Goal: Information Seeking & Learning: Learn about a topic

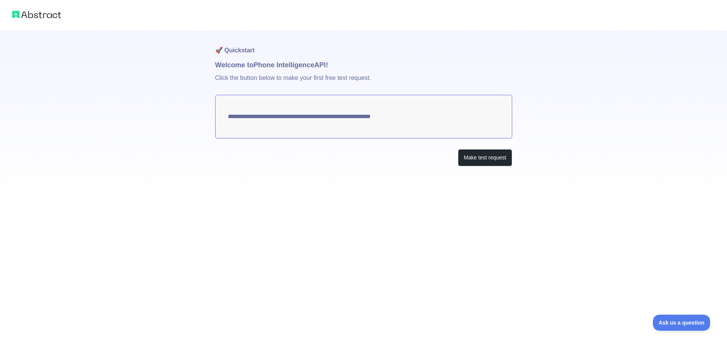
click at [418, 117] on textarea "**********" at bounding box center [363, 117] width 297 height 44
drag, startPoint x: 205, startPoint y: 113, endPoint x: 292, endPoint y: 114, distance: 87.1
click at [292, 114] on div "**********" at bounding box center [363, 98] width 727 height 197
click at [292, 114] on textarea "**********" at bounding box center [363, 117] width 297 height 44
click at [483, 156] on button "Make test request" at bounding box center [485, 157] width 54 height 17
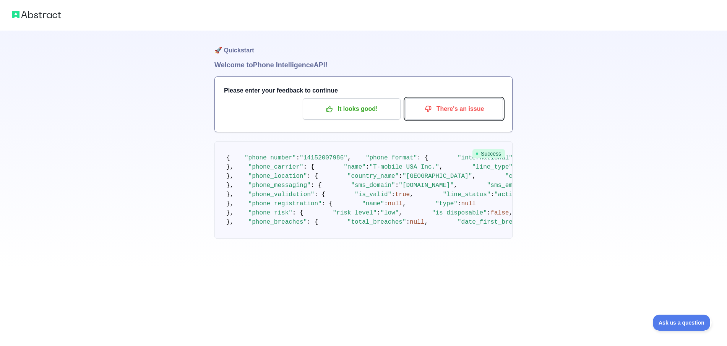
drag, startPoint x: 452, startPoint y: 109, endPoint x: 572, endPoint y: 165, distance: 132.2
click at [567, 165] on div "🚀 Quickstart Welcome to Phone Intelligence API! Please enter your feedback to c…" at bounding box center [363, 134] width 727 height 269
click at [572, 165] on div "🚀 Quickstart Welcome to Phone Intelligence API! Please enter your feedback to c…" at bounding box center [363, 134] width 727 height 269
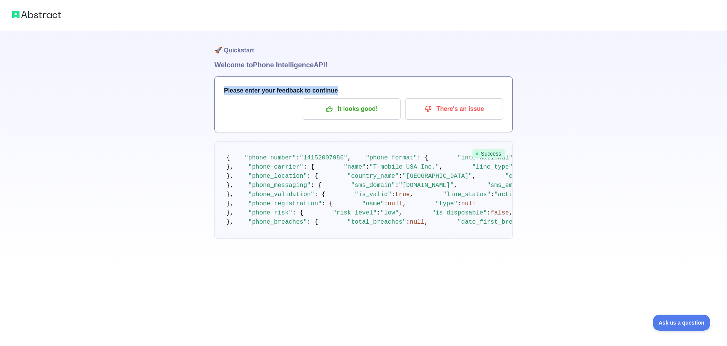
drag, startPoint x: 371, startPoint y: 174, endPoint x: 201, endPoint y: -11, distance: 251.5
click at [214, 141] on pre "{ "phone_number" : "[PHONE_NUMBER]" , "phone_format" : { "international" : "[PH…" at bounding box center [363, 189] width 298 height 97
click at [450, 200] on pre "{ "phone_number" : "[PHONE_NUMBER]" , "phone_format" : { "international" : "[PH…" at bounding box center [363, 189] width 298 height 97
drag, startPoint x: 288, startPoint y: 177, endPoint x: 341, endPoint y: 169, distance: 53.1
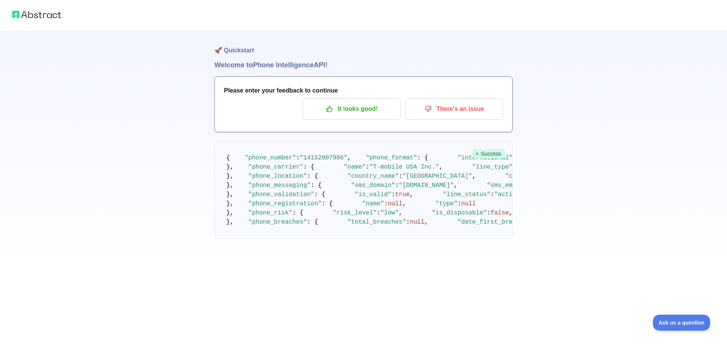
click at [417, 161] on span ": {" at bounding box center [422, 157] width 11 height 7
click at [347, 161] on span "," at bounding box center [349, 157] width 4 height 7
click at [328, 161] on span ""14152007986"" at bounding box center [324, 157] width 48 height 7
drag, startPoint x: 334, startPoint y: 166, endPoint x: 491, endPoint y: 225, distance: 168.1
click at [335, 161] on span ""14152007986"" at bounding box center [324, 157] width 48 height 7
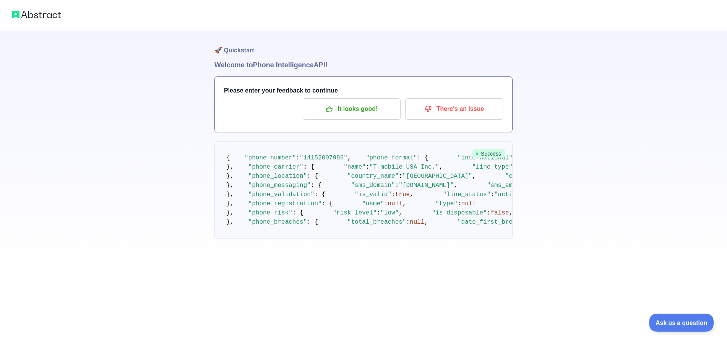
click at [703, 316] on button "Ask us a question" at bounding box center [677, 321] width 57 height 16
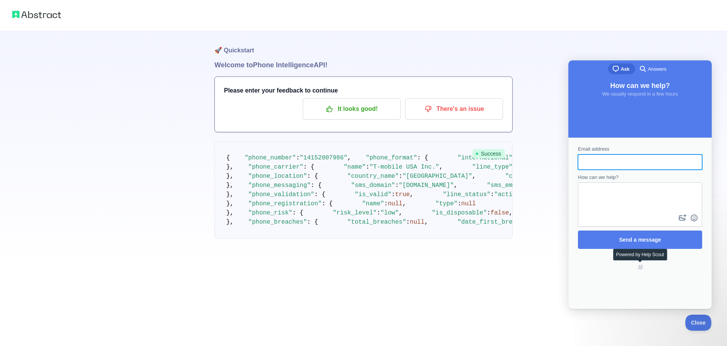
click at [537, 205] on div "🚀 Quickstart Welcome to Phone Intelligence API! Please enter your feedback to c…" at bounding box center [363, 134] width 727 height 269
click at [316, 141] on pre "{ "phone_number" : "[PHONE_NUMBER]" , "phone_format" : { "international" : "[PH…" at bounding box center [363, 189] width 298 height 97
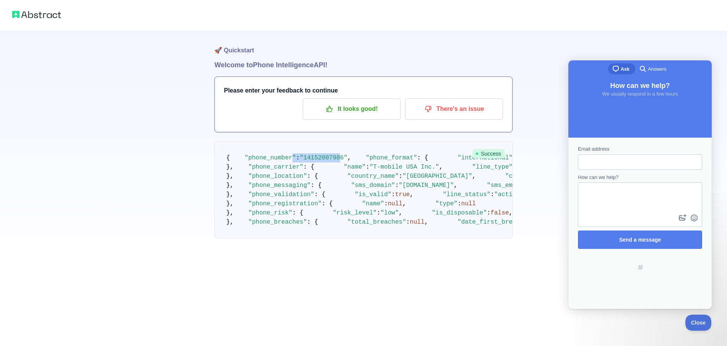
drag, startPoint x: 331, startPoint y: 86, endPoint x: 284, endPoint y: 86, distance: 46.6
click at [284, 154] on code "{ "phone_number" : "[PHONE_NUMBER]" , "phone_format" : { "international" : "[PH…" at bounding box center [649, 189] width 847 height 71
click at [284, 154] on span ""phone_number"" at bounding box center [270, 157] width 51 height 7
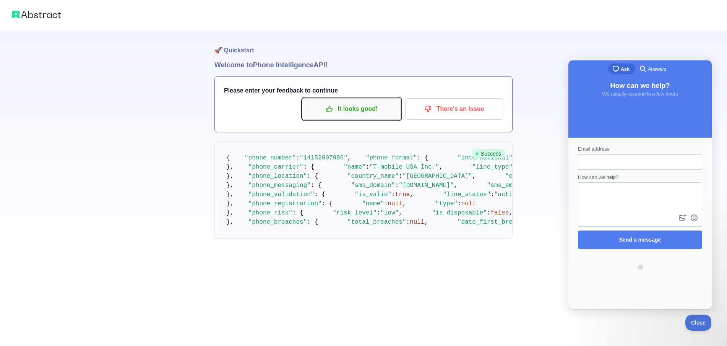
click at [345, 114] on p "It looks good!" at bounding box center [351, 108] width 86 height 13
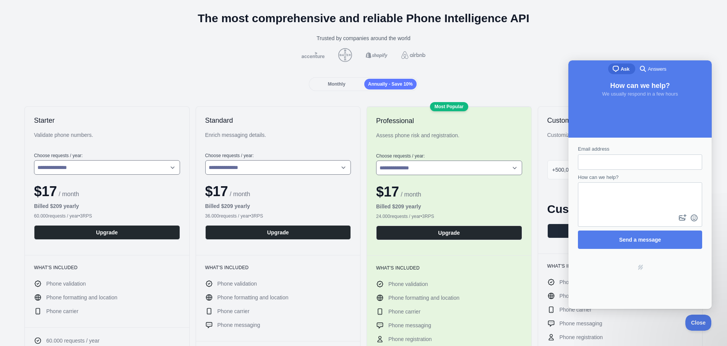
scroll to position [48, 0]
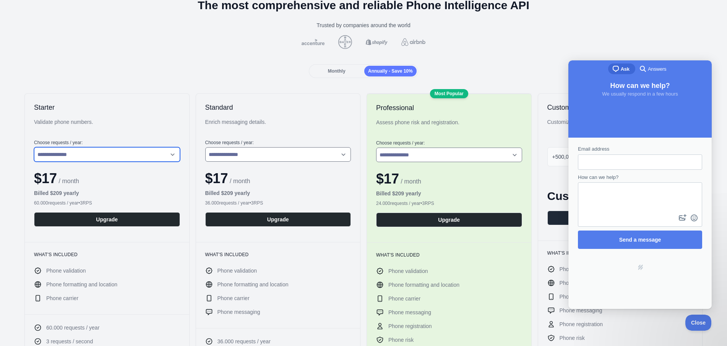
click at [34, 147] on select "**********" at bounding box center [107, 154] width 146 height 15
click at [127, 148] on select "**********" at bounding box center [107, 154] width 146 height 15
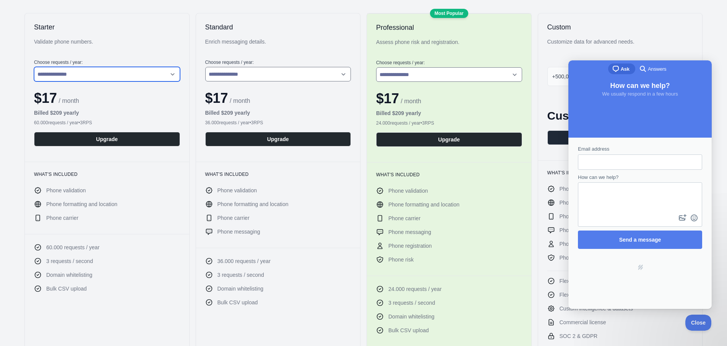
scroll to position [144, 0]
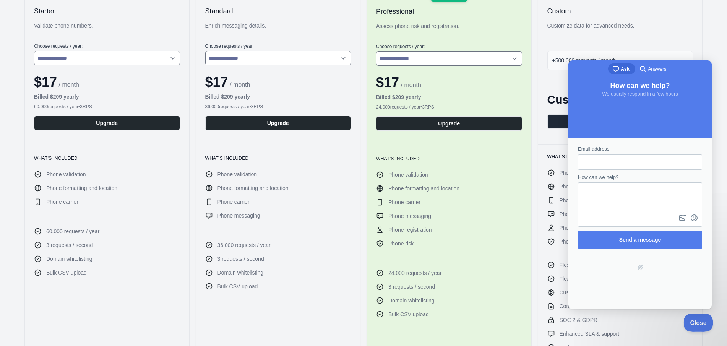
click at [702, 322] on span "Close" at bounding box center [696, 321] width 26 height 5
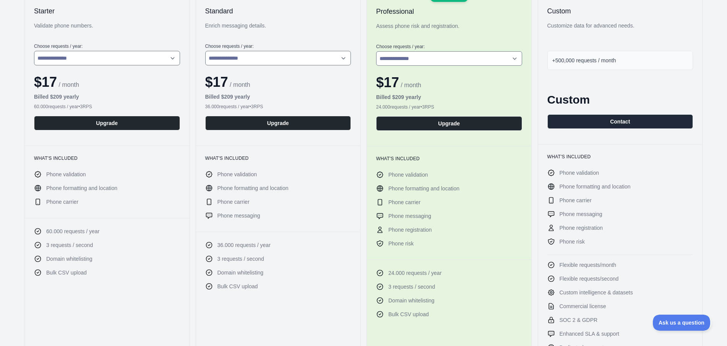
click at [583, 61] on div "+500,000 requests / month" at bounding box center [620, 60] width 146 height 19
click at [585, 57] on span "+500,000 requests / month" at bounding box center [584, 60] width 64 height 6
click at [621, 41] on div "Custom Customize data for advanced needs. +500,000 requests / month Custom Cont…" at bounding box center [620, 70] width 164 height 147
click at [628, 52] on div "+500,000 requests / month" at bounding box center [620, 60] width 146 height 19
drag, startPoint x: 628, startPoint y: 52, endPoint x: 622, endPoint y: 65, distance: 14.9
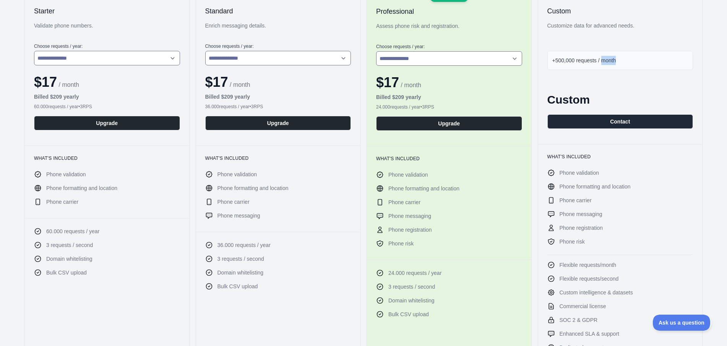
click at [628, 53] on div "+500,000 requests / month" at bounding box center [620, 60] width 146 height 19
click at [614, 114] on button "Contact" at bounding box center [620, 121] width 146 height 15
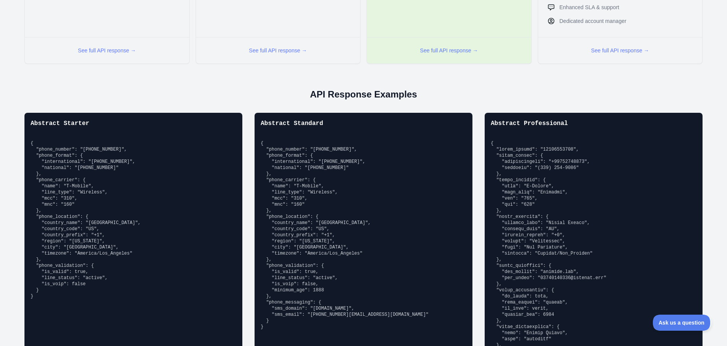
scroll to position [481, 0]
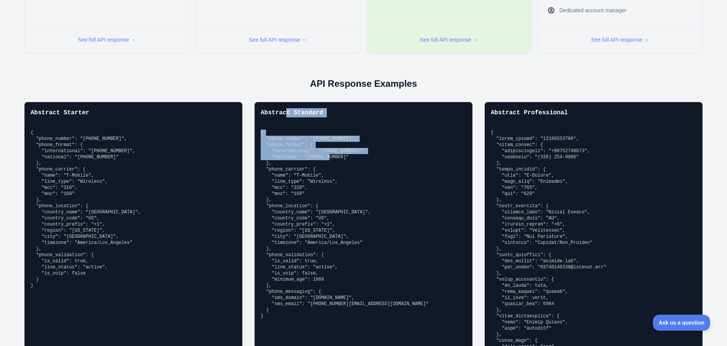
drag, startPoint x: 299, startPoint y: 119, endPoint x: 346, endPoint y: 156, distance: 59.3
click at [341, 152] on div "Abstract Standard { "phone_number": "[PHONE_NUMBER]", "phone_format": { "intern…" at bounding box center [363, 274] width 218 height 345
click at [346, 156] on pre "{ "phone_number": "[PHONE_NUMBER]", "phone_format": { "international": "[PHONE_…" at bounding box center [364, 225] width 206 height 190
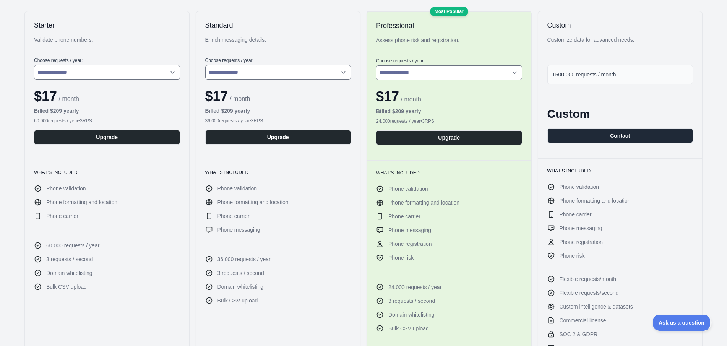
scroll to position [0, 0]
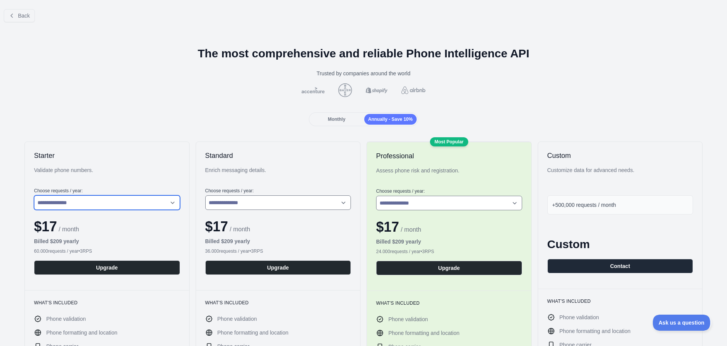
click at [34, 195] on select "**********" at bounding box center [107, 202] width 146 height 15
click at [144, 195] on select "**********" at bounding box center [107, 202] width 146 height 15
click at [343, 115] on div "Monthly" at bounding box center [336, 119] width 52 height 11
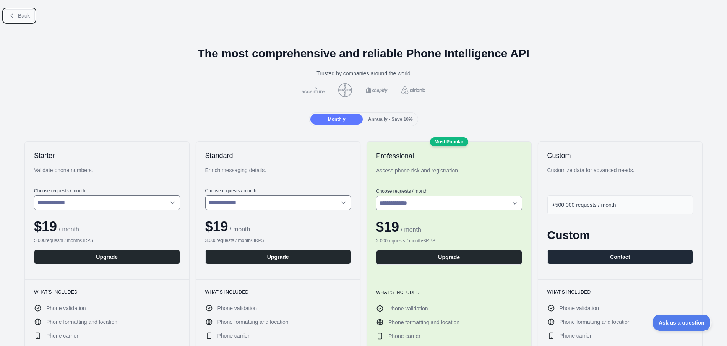
click at [19, 12] on button "Back" at bounding box center [19, 15] width 31 height 13
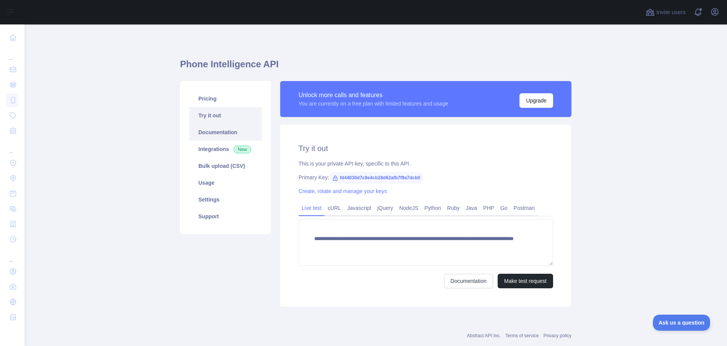
click at [209, 130] on link "Documentation" at bounding box center [225, 132] width 73 height 17
